Goal: Information Seeking & Learning: Learn about a topic

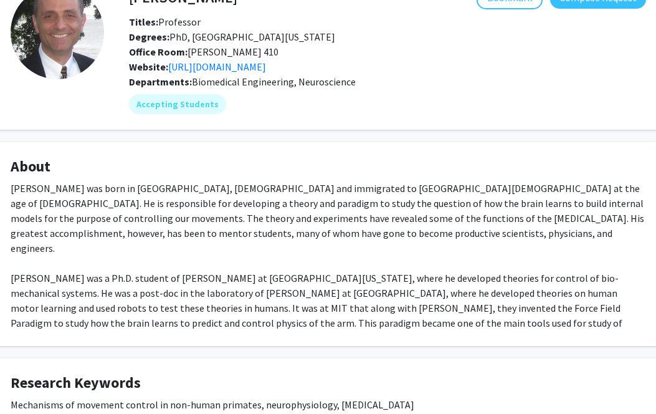
scroll to position [0, 45]
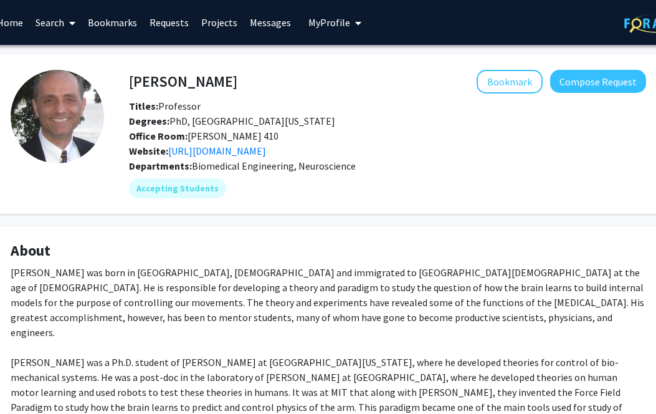
click at [262, 159] on div "Departments: Biomedical Engineering, Neuroscience" at bounding box center [387, 165] width 517 height 15
click at [263, 150] on link "http://www.shadmehrlab.org/" at bounding box center [217, 151] width 98 height 12
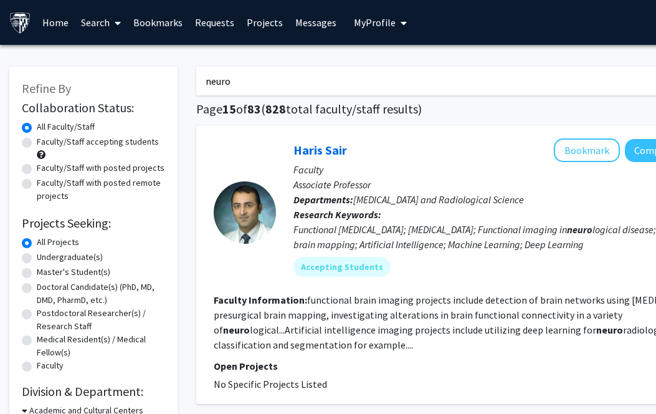
scroll to position [588, 92]
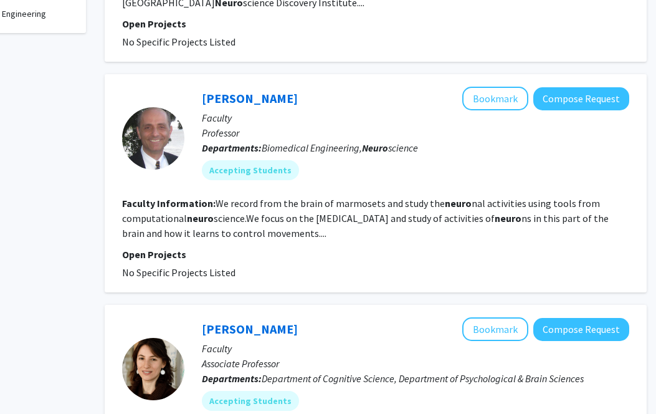
click at [477, 212] on section "Faculty Information: We record from the brain of marmosets and study the neuro …" at bounding box center [375, 218] width 507 height 45
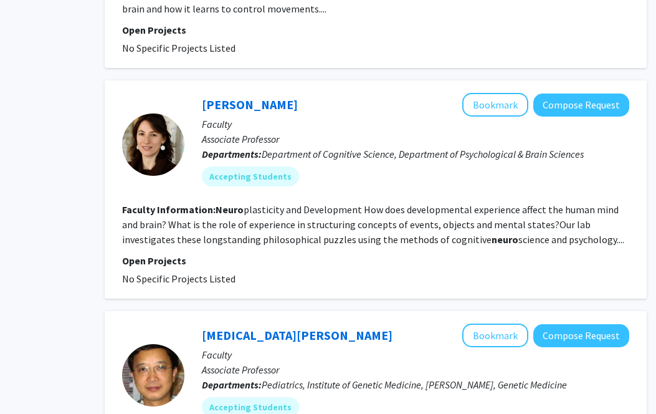
scroll to position [822, 92]
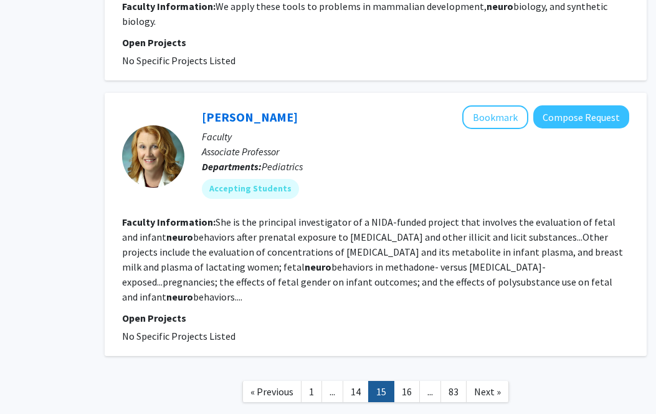
scroll to position [2629, 92]
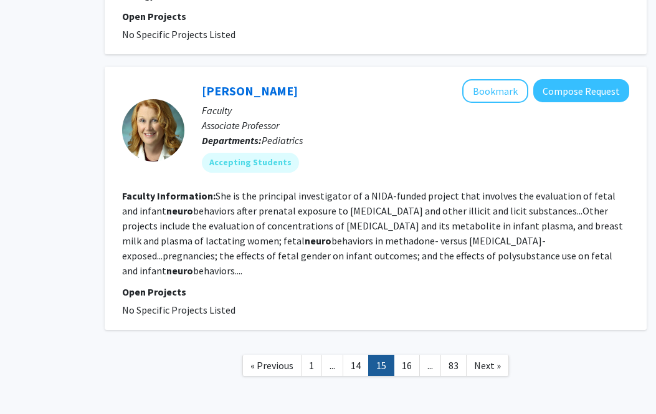
click at [410, 355] on link "16" at bounding box center [407, 366] width 26 height 22
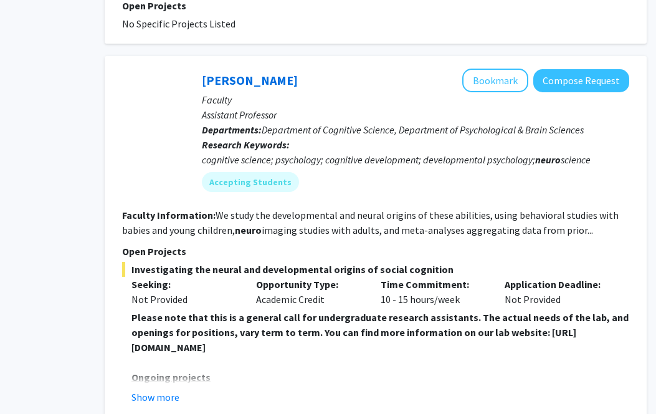
scroll to position [1127, 92]
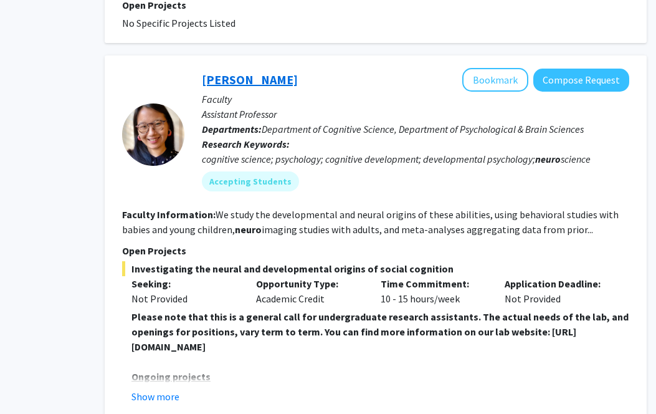
click at [225, 72] on link "Shari Liu" at bounding box center [250, 80] width 96 height 16
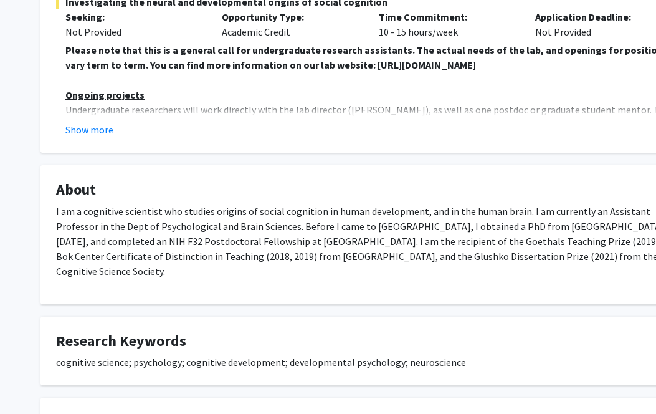
scroll to position [290, 0]
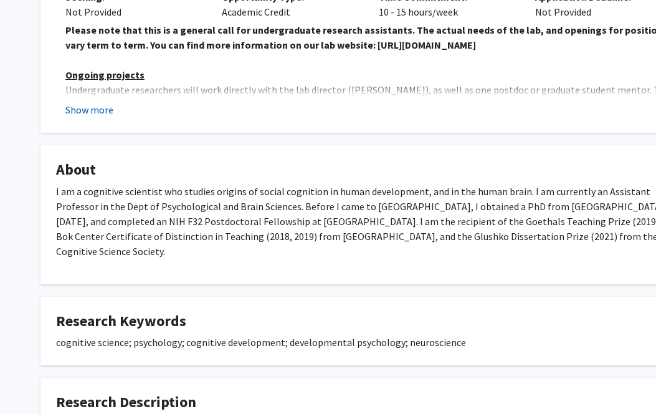
click at [80, 106] on button "Show more" at bounding box center [89, 109] width 48 height 15
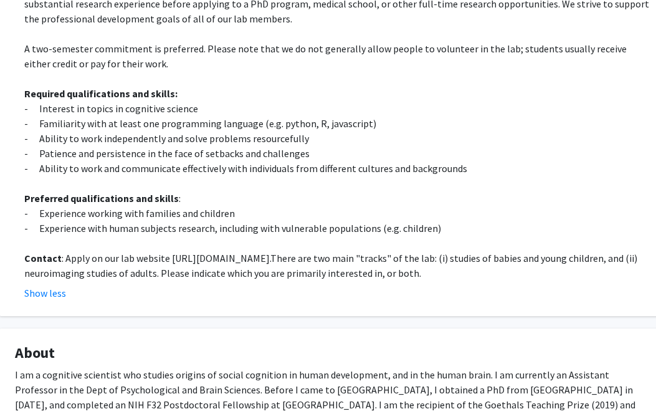
scroll to position [436, 41]
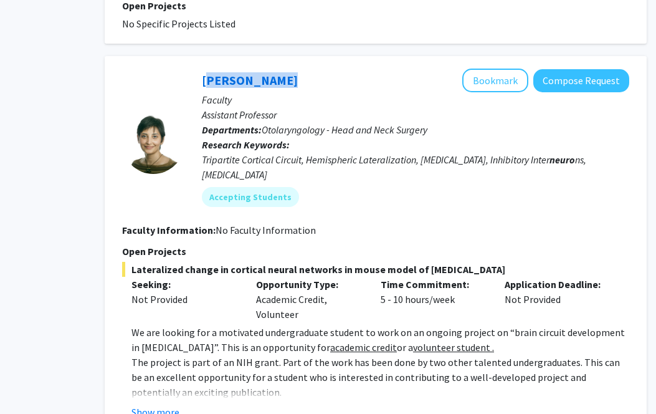
scroll to position [2778, 92]
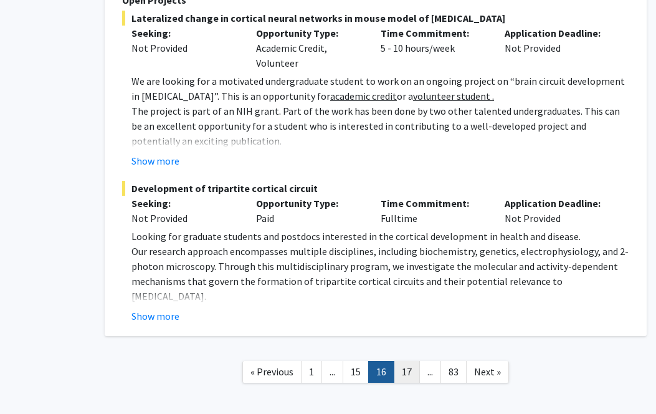
click at [405, 361] on link "17" at bounding box center [407, 372] width 26 height 22
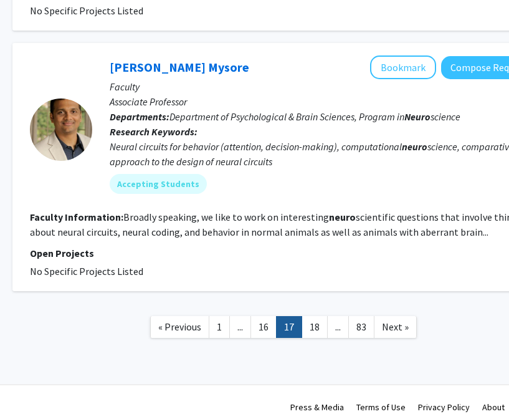
scroll to position [2390, 188]
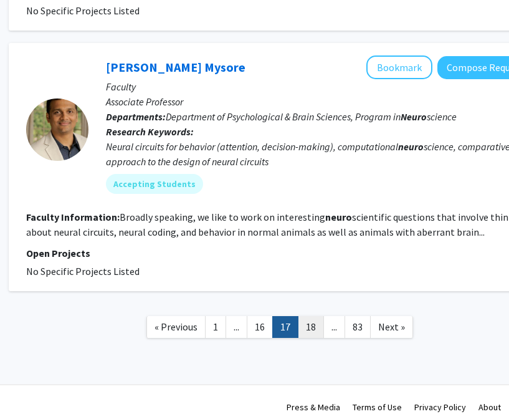
click at [305, 316] on link "18" at bounding box center [311, 327] width 26 height 22
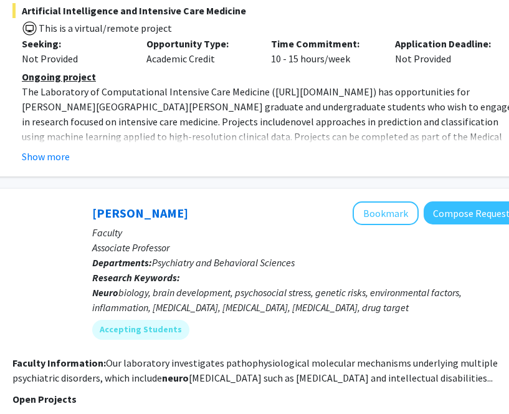
scroll to position [463, 195]
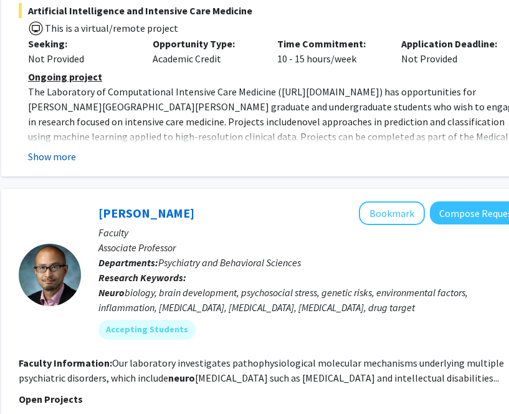
click at [49, 149] on button "Show more" at bounding box center [52, 156] width 48 height 15
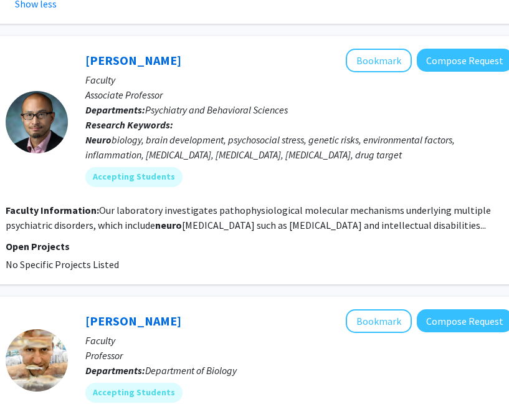
scroll to position [705, 202]
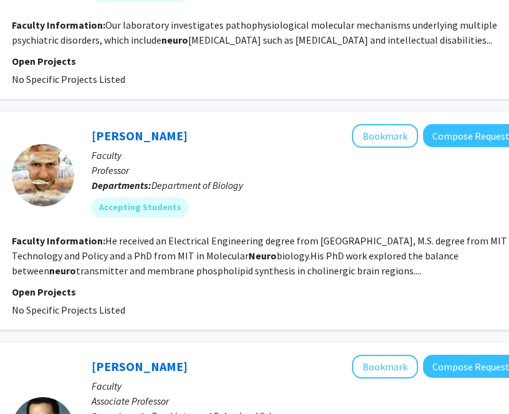
click at [302, 163] on p "Professor" at bounding box center [305, 170] width 427 height 15
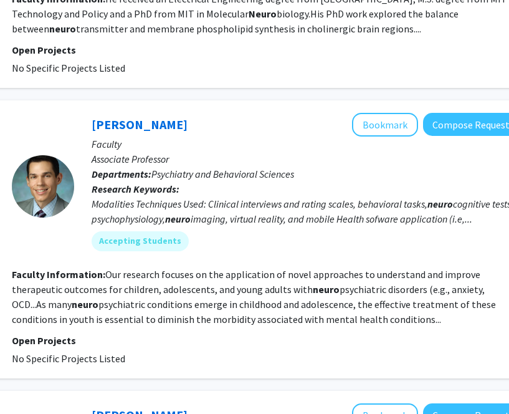
scroll to position [1150, 202]
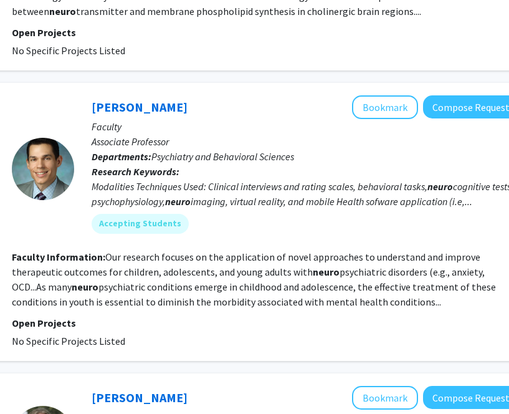
click at [219, 333] on fg-project-list "No Specific Projects Listed" at bounding box center [265, 340] width 507 height 15
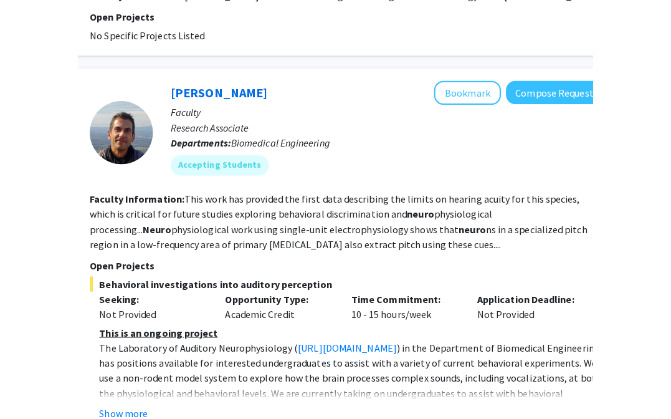
scroll to position [2177, 77]
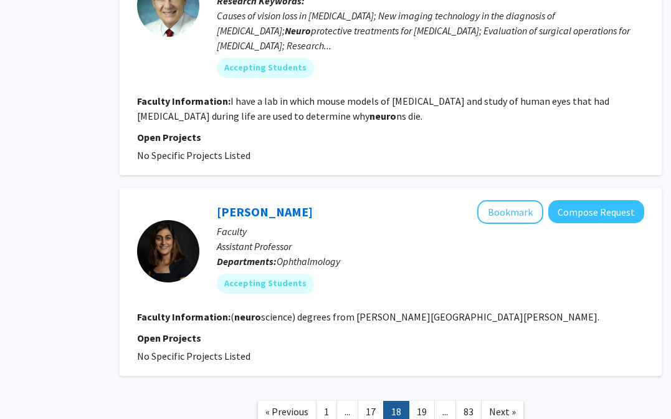
scroll to position [2720, 77]
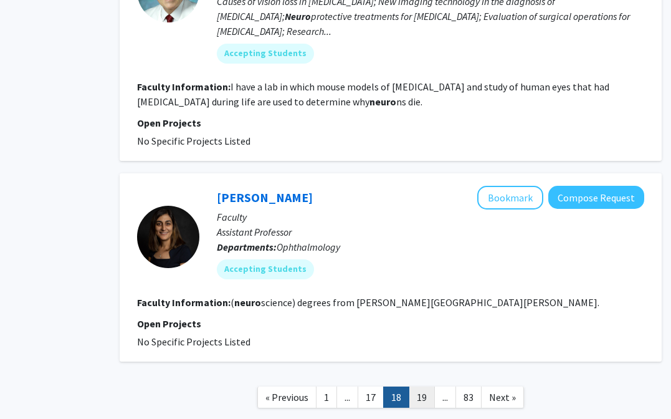
click at [426, 386] on link "19" at bounding box center [422, 397] width 26 height 22
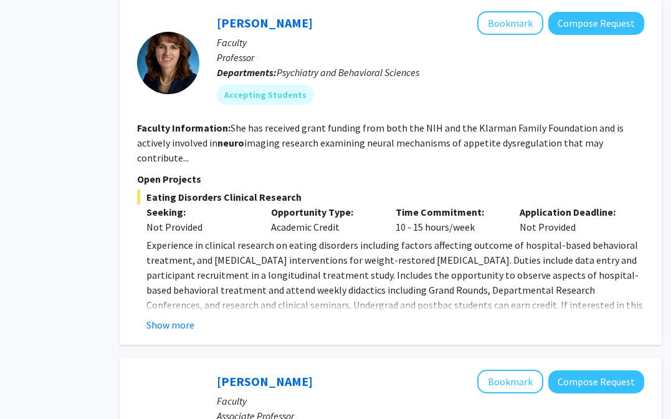
scroll to position [1229, 77]
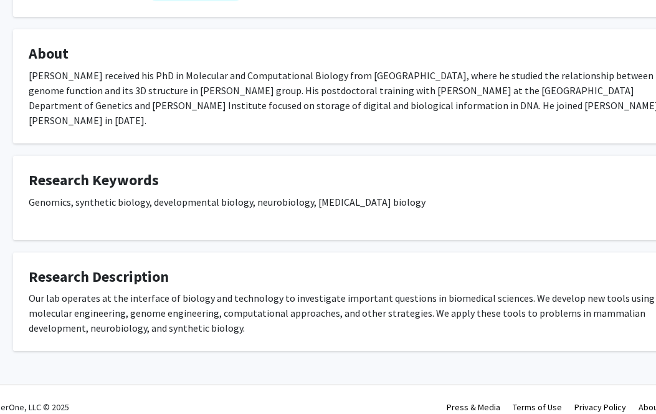
scroll to position [0, 27]
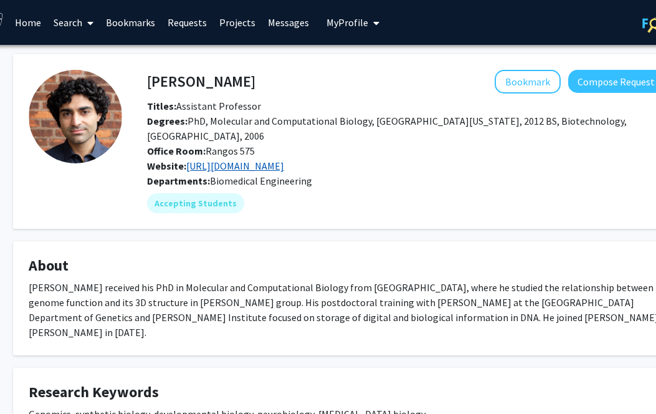
click at [284, 161] on link "https://kalhorlab.bme.jhu.edu/" at bounding box center [235, 166] width 98 height 12
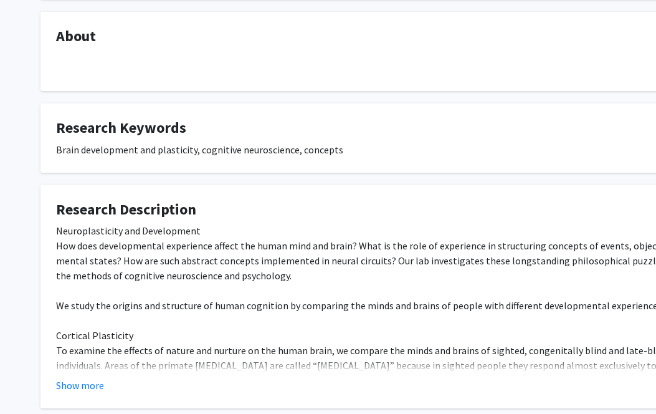
scroll to position [287, 0]
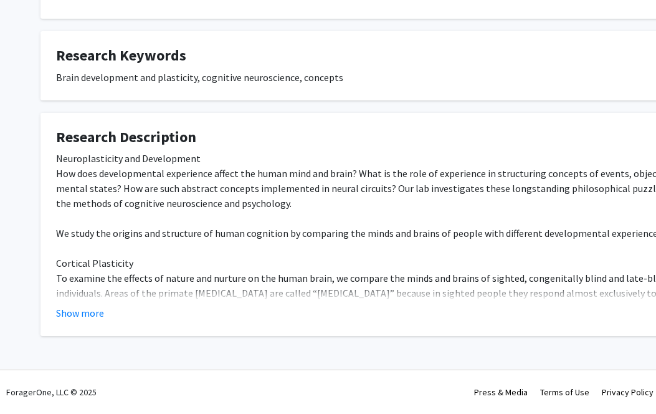
click at [77, 324] on fg-card "Research Description Neuroplasticity and Development How does developmental exp…" at bounding box center [374, 225] width 667 height 224
click at [77, 317] on button "Show more" at bounding box center [80, 312] width 48 height 15
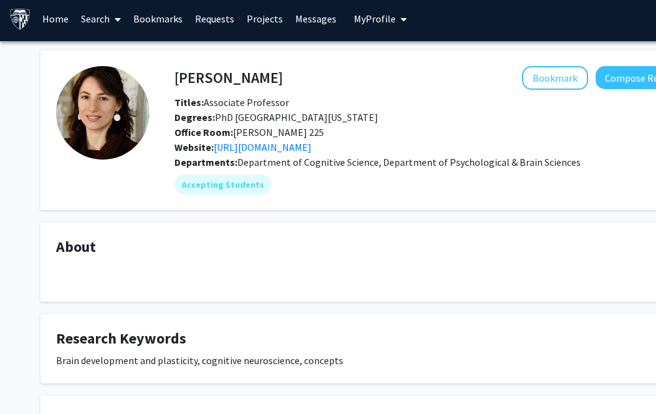
scroll to position [0, 0]
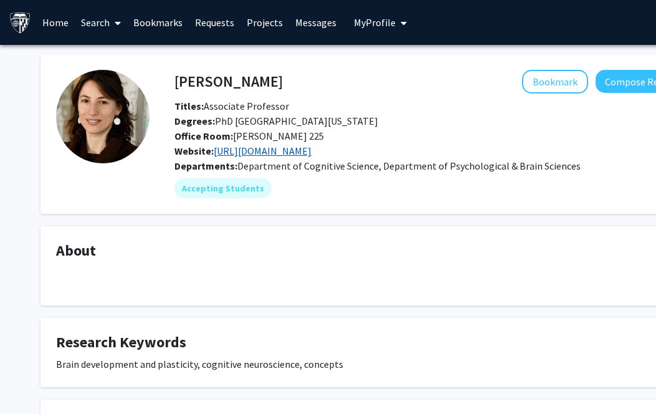
click at [290, 153] on link "https://bednylab.com/" at bounding box center [263, 151] width 98 height 12
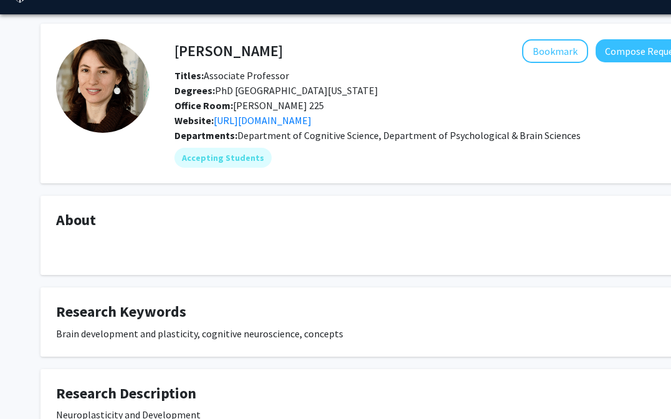
scroll to position [39, 0]
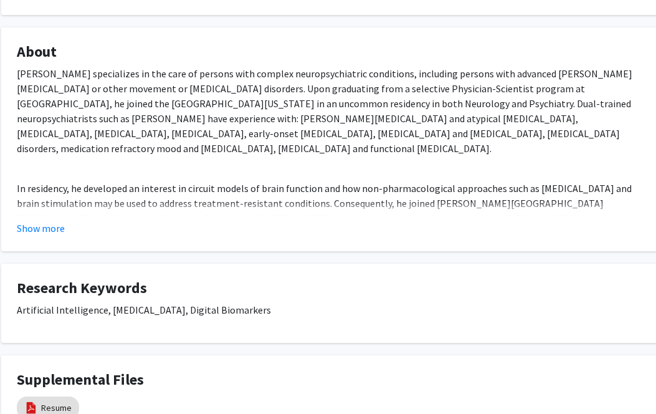
scroll to position [0, 39]
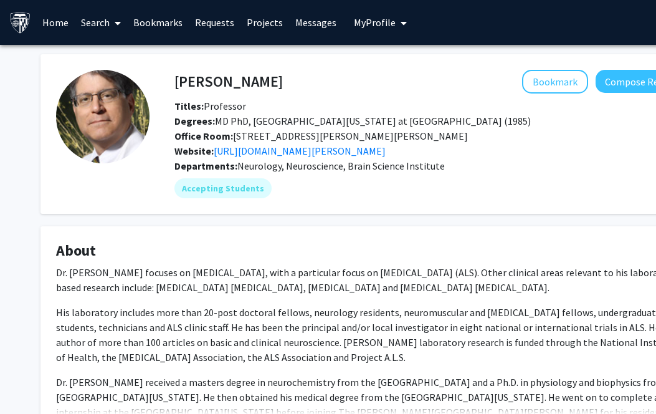
scroll to position [0, 28]
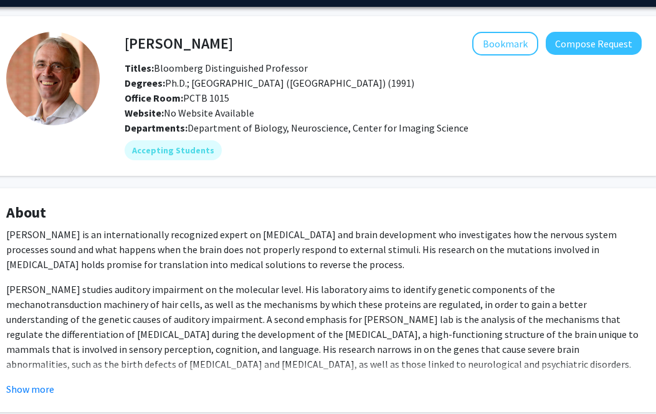
scroll to position [0, 50]
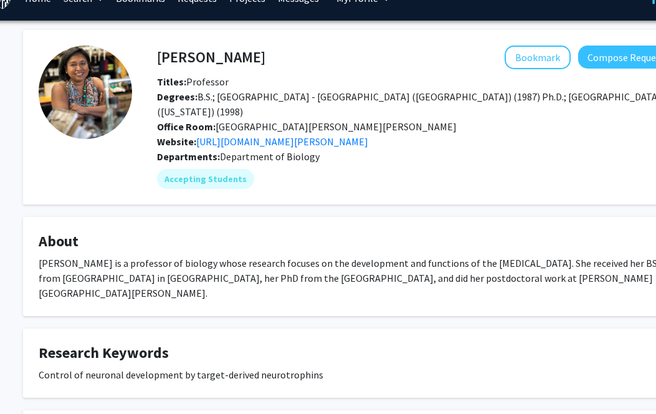
scroll to position [6, 17]
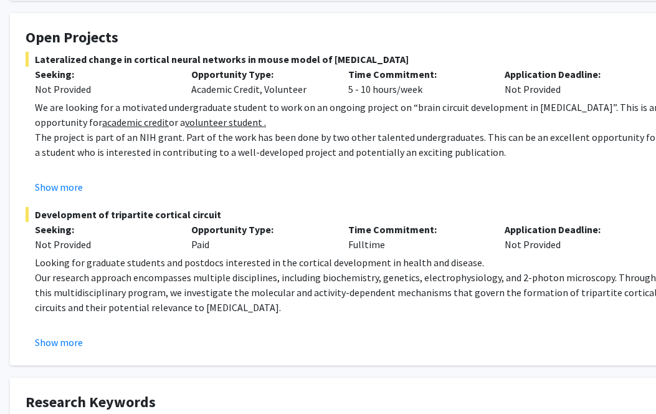
scroll to position [213, 30]
click at [69, 189] on button "Show more" at bounding box center [60, 186] width 48 height 15
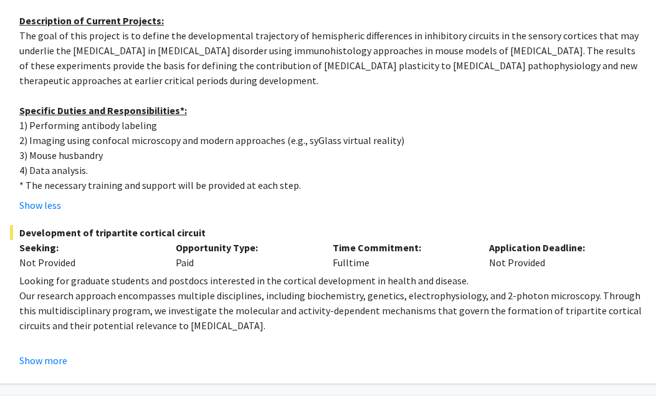
scroll to position [376, 46]
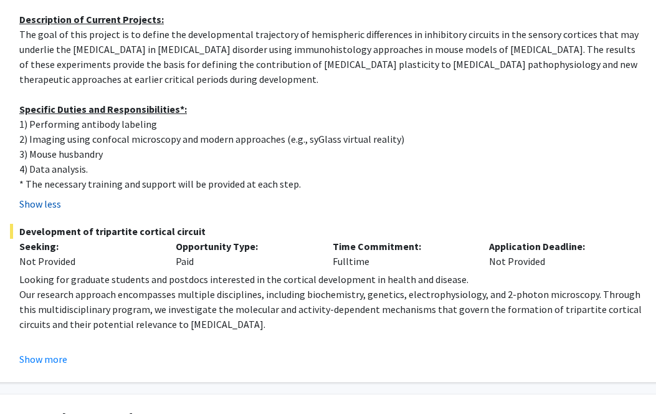
click at [49, 203] on button "Show less" at bounding box center [40, 203] width 42 height 15
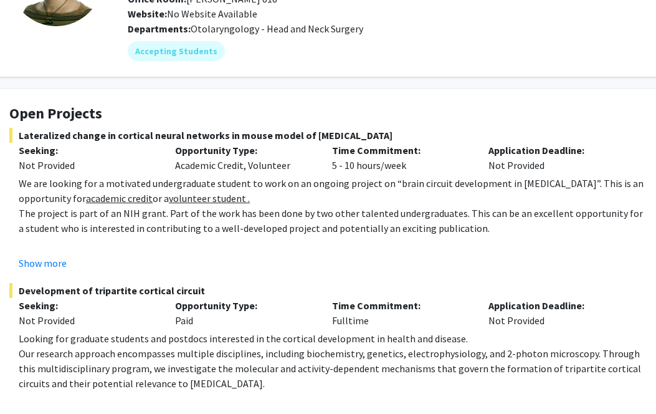
scroll to position [133, 47]
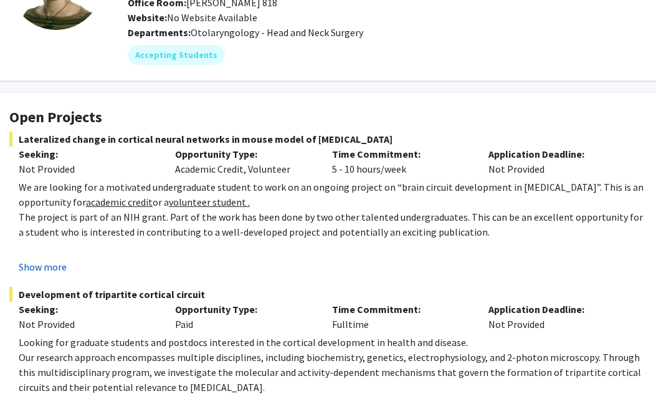
click at [27, 271] on button "Show more" at bounding box center [43, 266] width 48 height 15
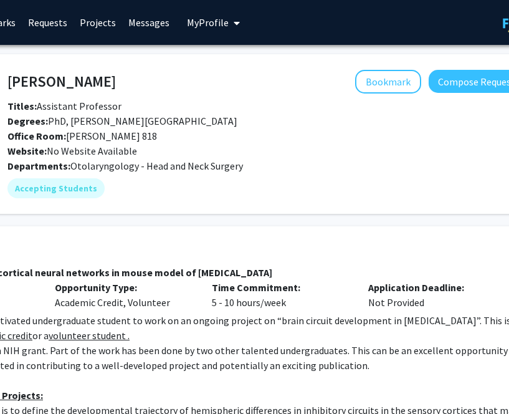
scroll to position [0, 174]
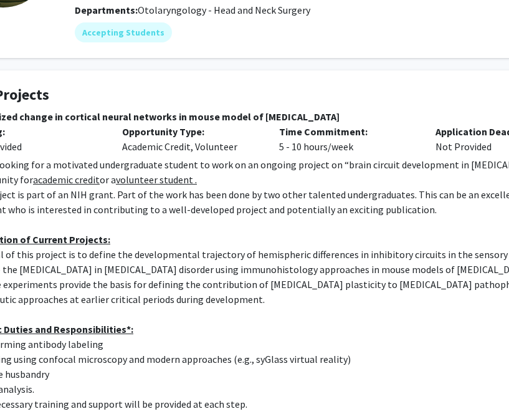
click at [232, 278] on p "The goal of this project is to define the developmental trajectory of hemispher…" at bounding box center [279, 277] width 626 height 60
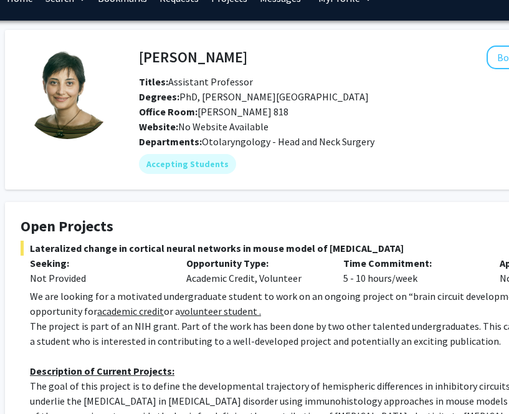
scroll to position [21, 36]
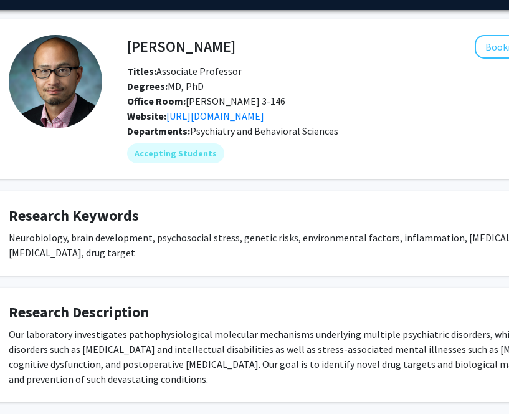
scroll to position [28, 47]
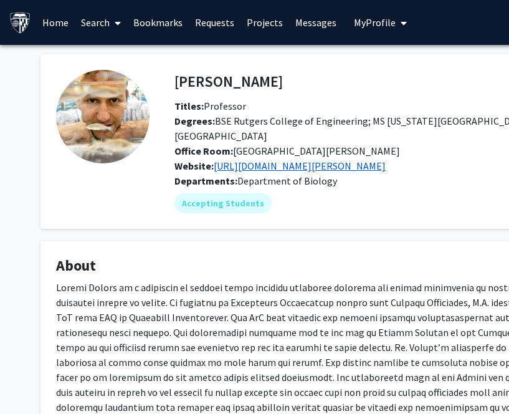
click at [289, 165] on link "[URL][DOMAIN_NAME][PERSON_NAME]" at bounding box center [300, 166] width 172 height 12
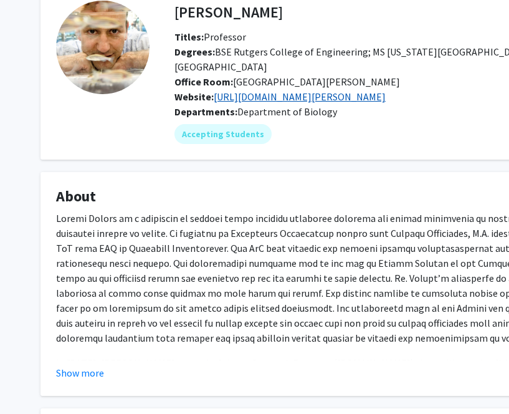
scroll to position [71, 0]
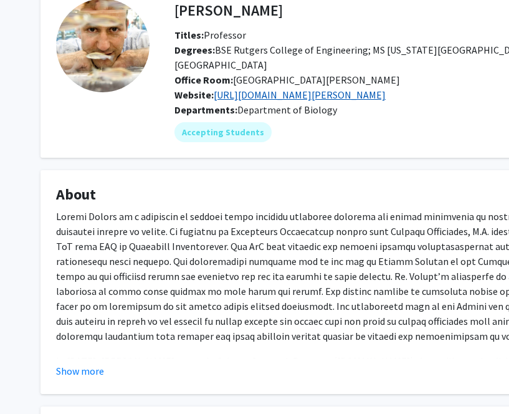
click at [308, 96] on link "[URL][DOMAIN_NAME][PERSON_NAME]" at bounding box center [300, 94] width 172 height 12
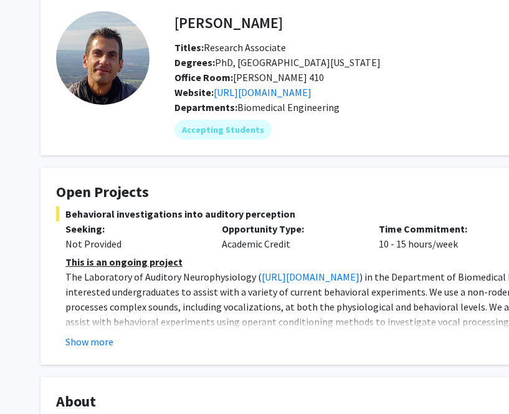
scroll to position [89, 0]
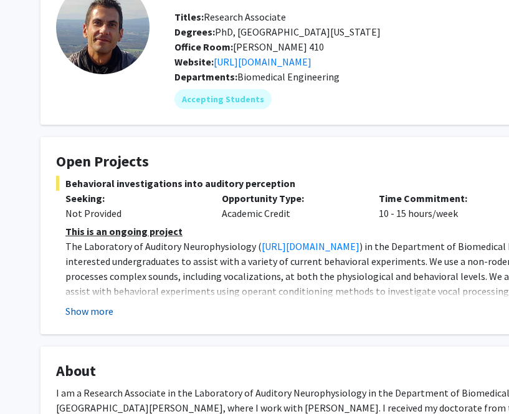
click at [108, 308] on button "Show more" at bounding box center [89, 310] width 48 height 15
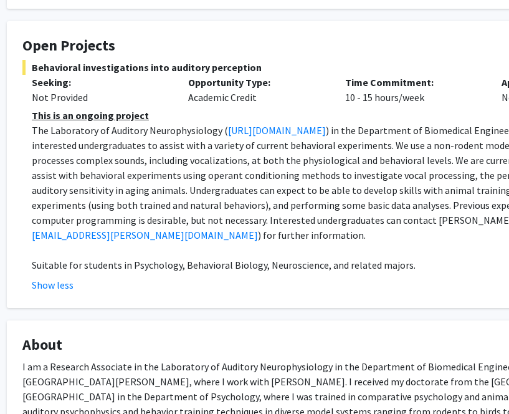
scroll to position [204, 34]
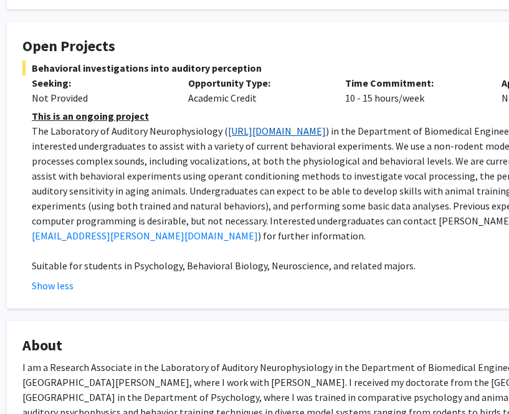
click at [297, 130] on link "[URL][DOMAIN_NAME]" at bounding box center [277, 131] width 98 height 12
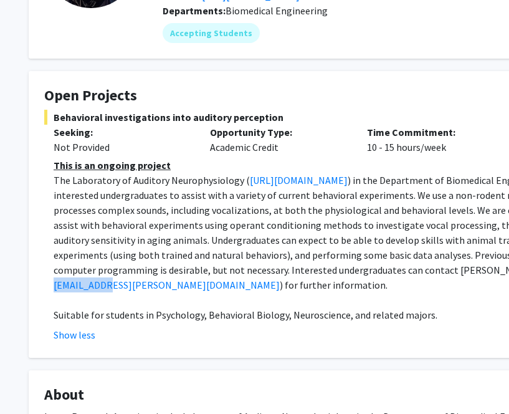
scroll to position [155, 16]
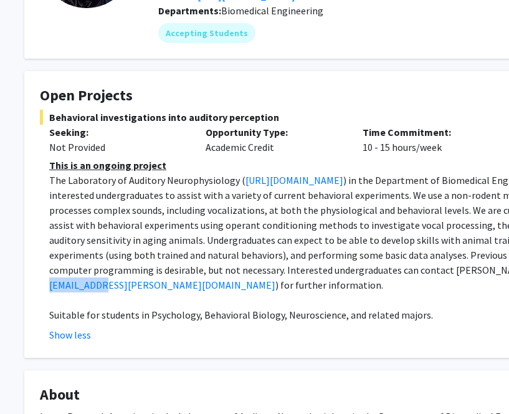
click at [262, 235] on span ") in the Department of Biomedical Engineering has positions available for inter…" at bounding box center [359, 225] width 621 height 102
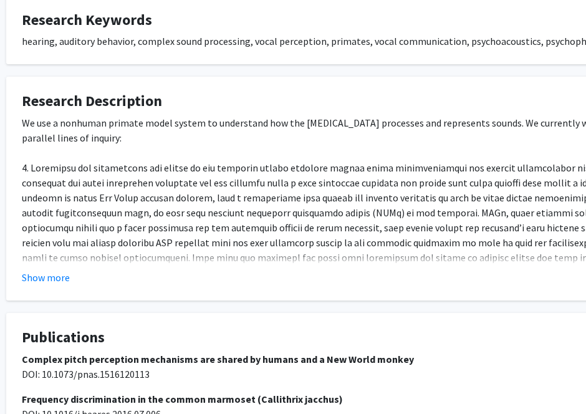
scroll to position [718, 34]
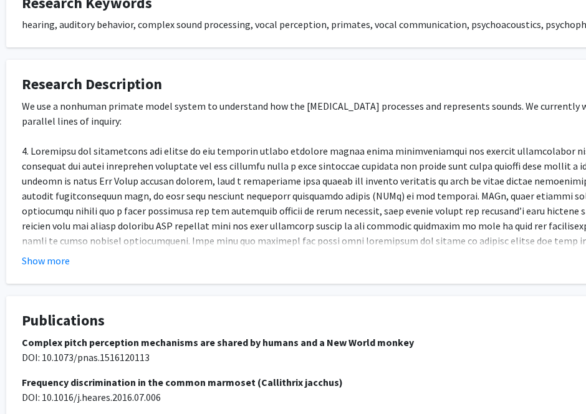
click at [52, 253] on fg-card "Research Description We use a nonhuman primate model system to understand how t…" at bounding box center [339, 172] width 667 height 224
click at [72, 253] on div "Show more" at bounding box center [340, 260] width 636 height 15
click at [53, 253] on button "Show more" at bounding box center [46, 260] width 48 height 15
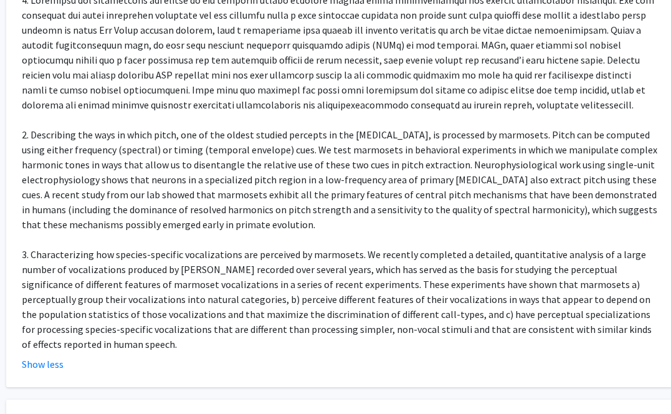
scroll to position [796, 34]
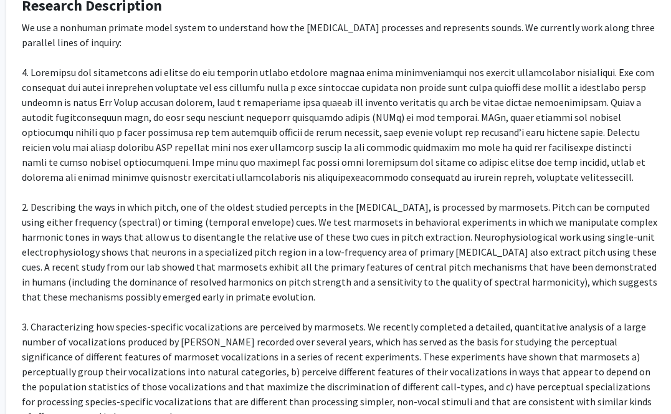
click at [442, 184] on div "We use a nonhuman primate model system to understand how the [MEDICAL_DATA] pro…" at bounding box center [340, 222] width 636 height 404
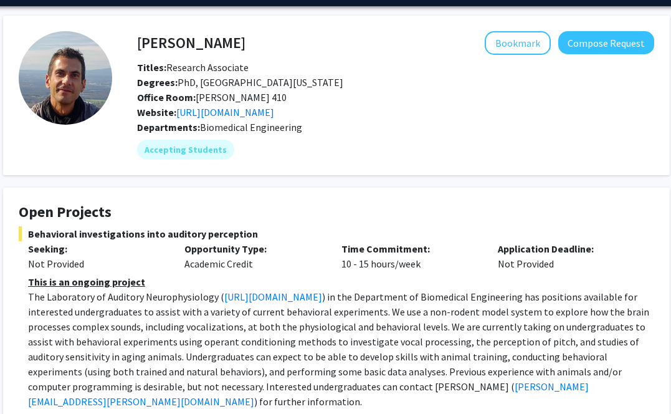
scroll to position [0, 37]
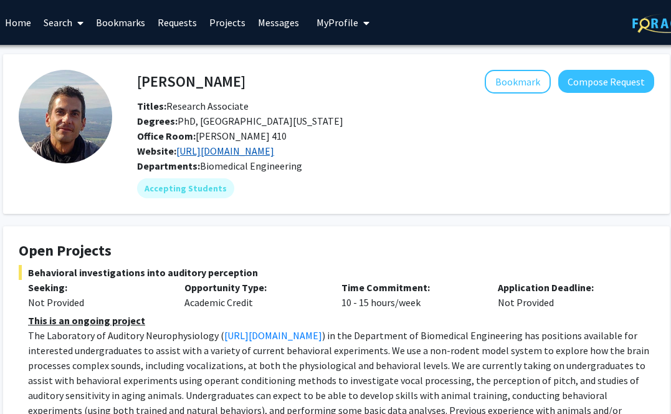
click at [270, 150] on link "[URL][DOMAIN_NAME]" at bounding box center [225, 151] width 98 height 12
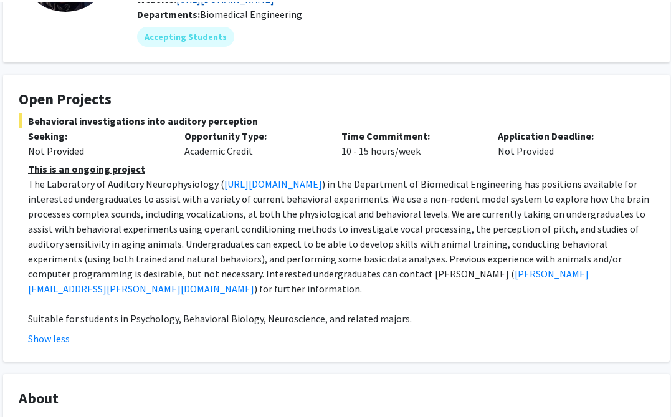
scroll to position [153, 37]
